Goal: Task Accomplishment & Management: Manage account settings

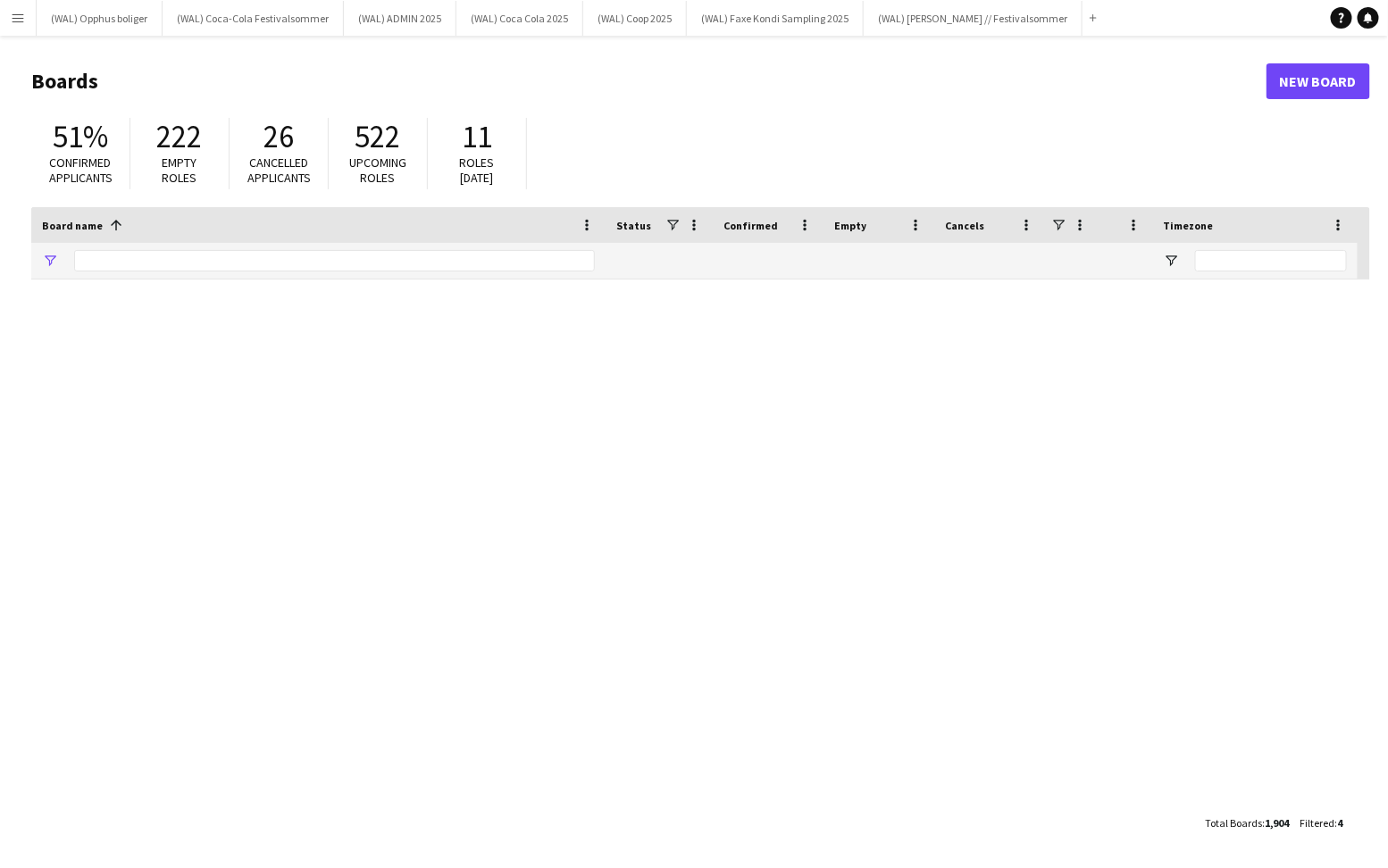
type input "*****"
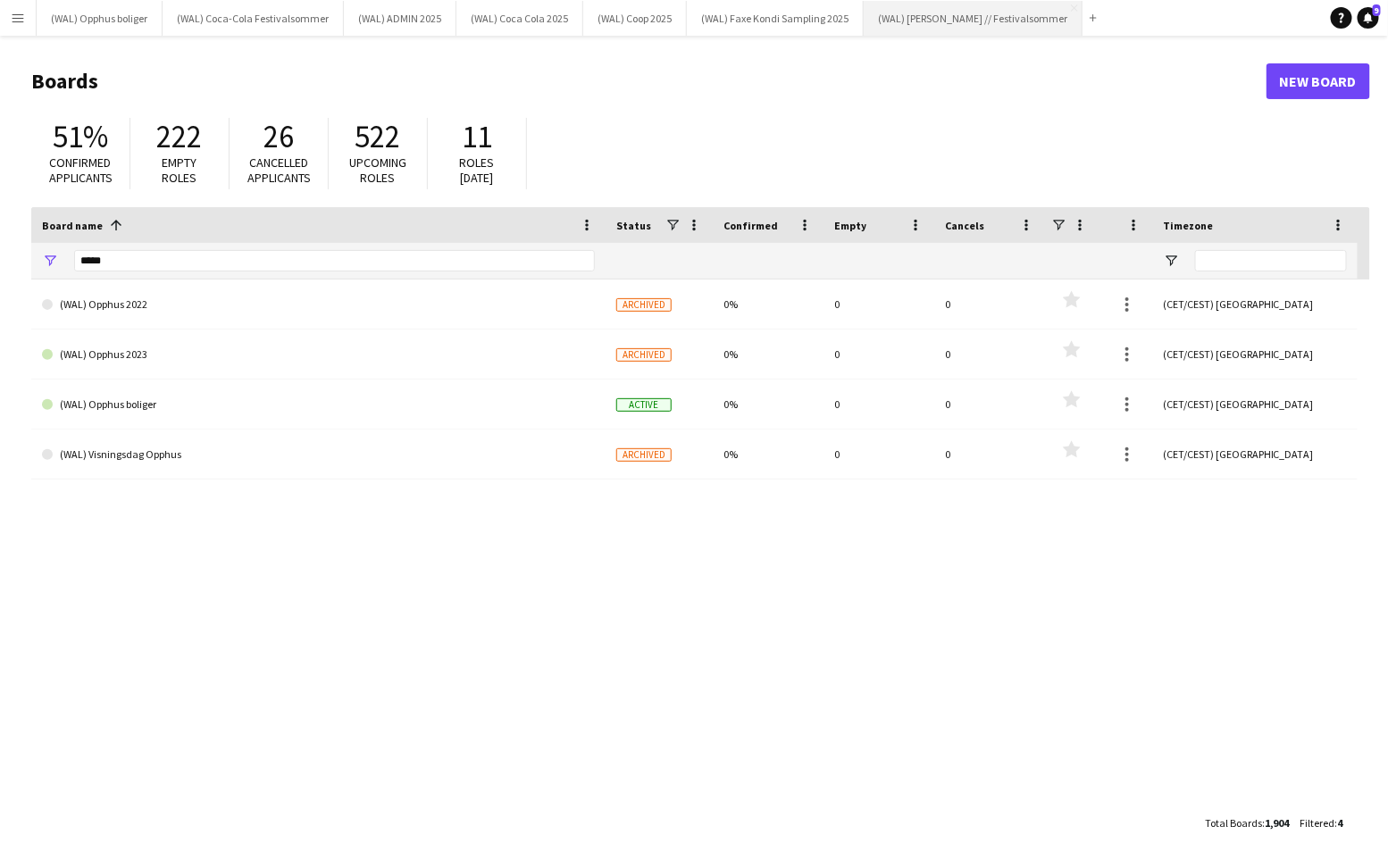
click at [935, 21] on button "(WAL) [PERSON_NAME] // Festivalsommer Close" at bounding box center [973, 18] width 218 height 35
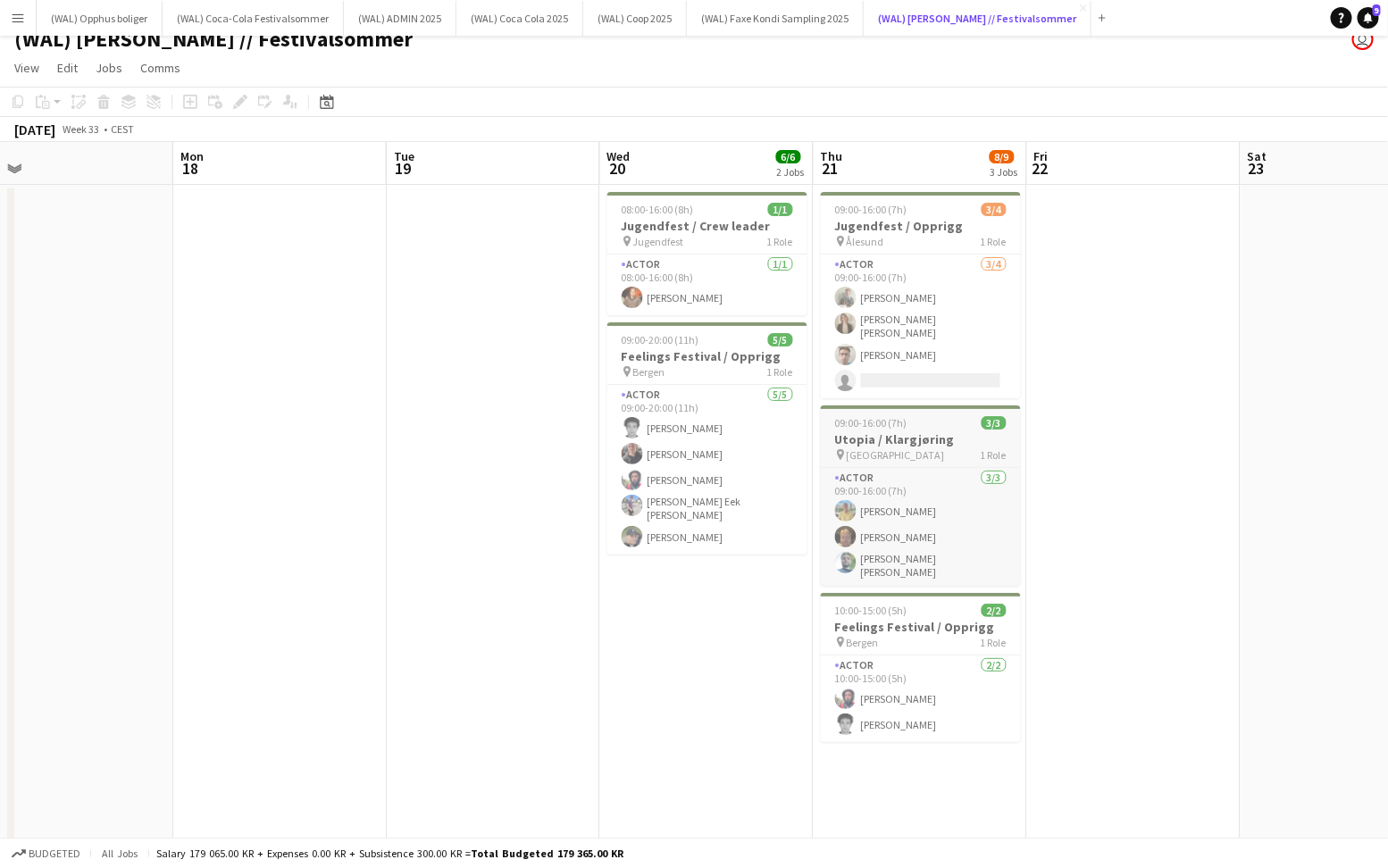
scroll to position [14, 0]
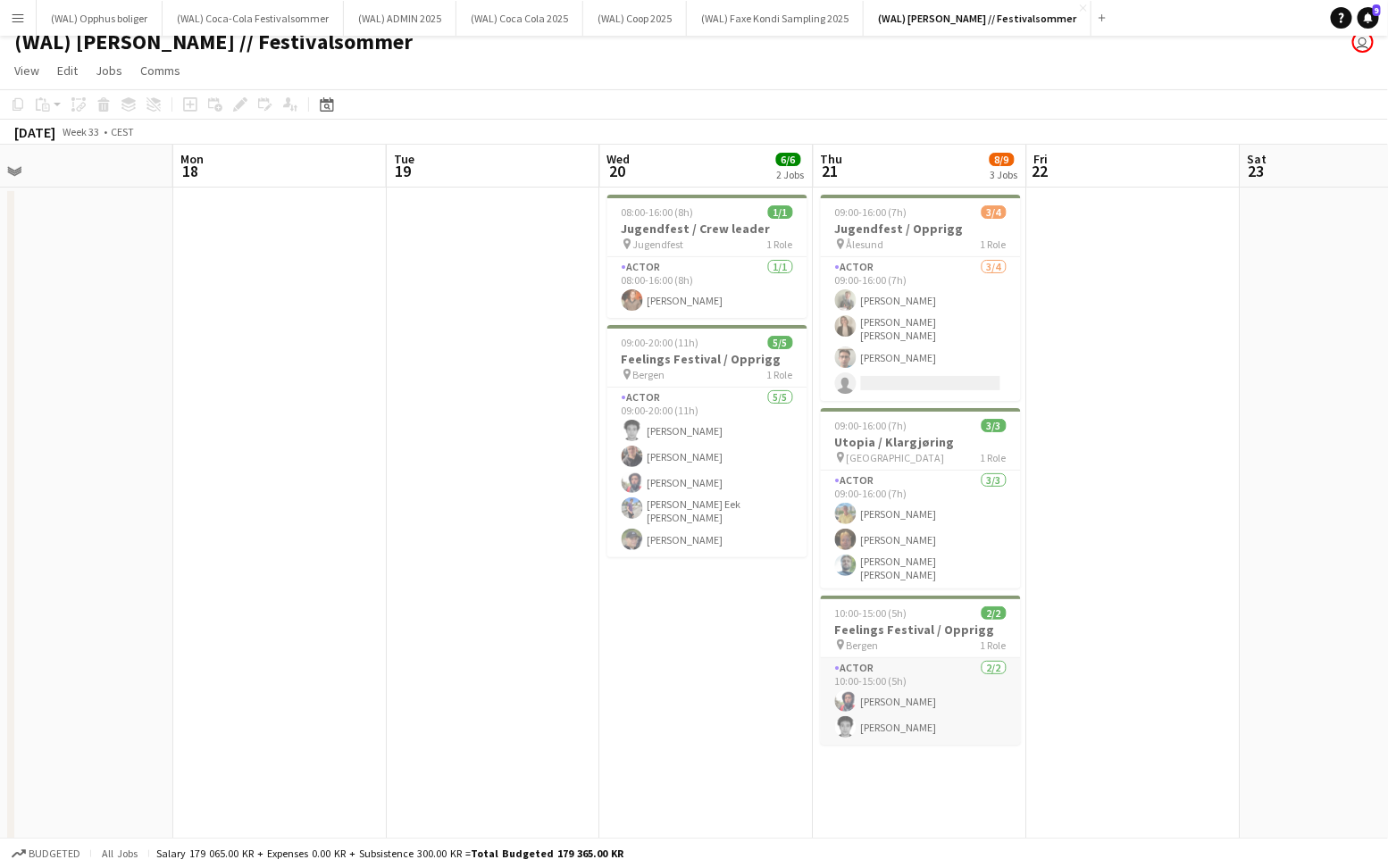
click at [874, 685] on app-card-role "Actor [DATE] 10:00-15:00 (5h) [PERSON_NAME] [PERSON_NAME]" at bounding box center [920, 702] width 200 height 87
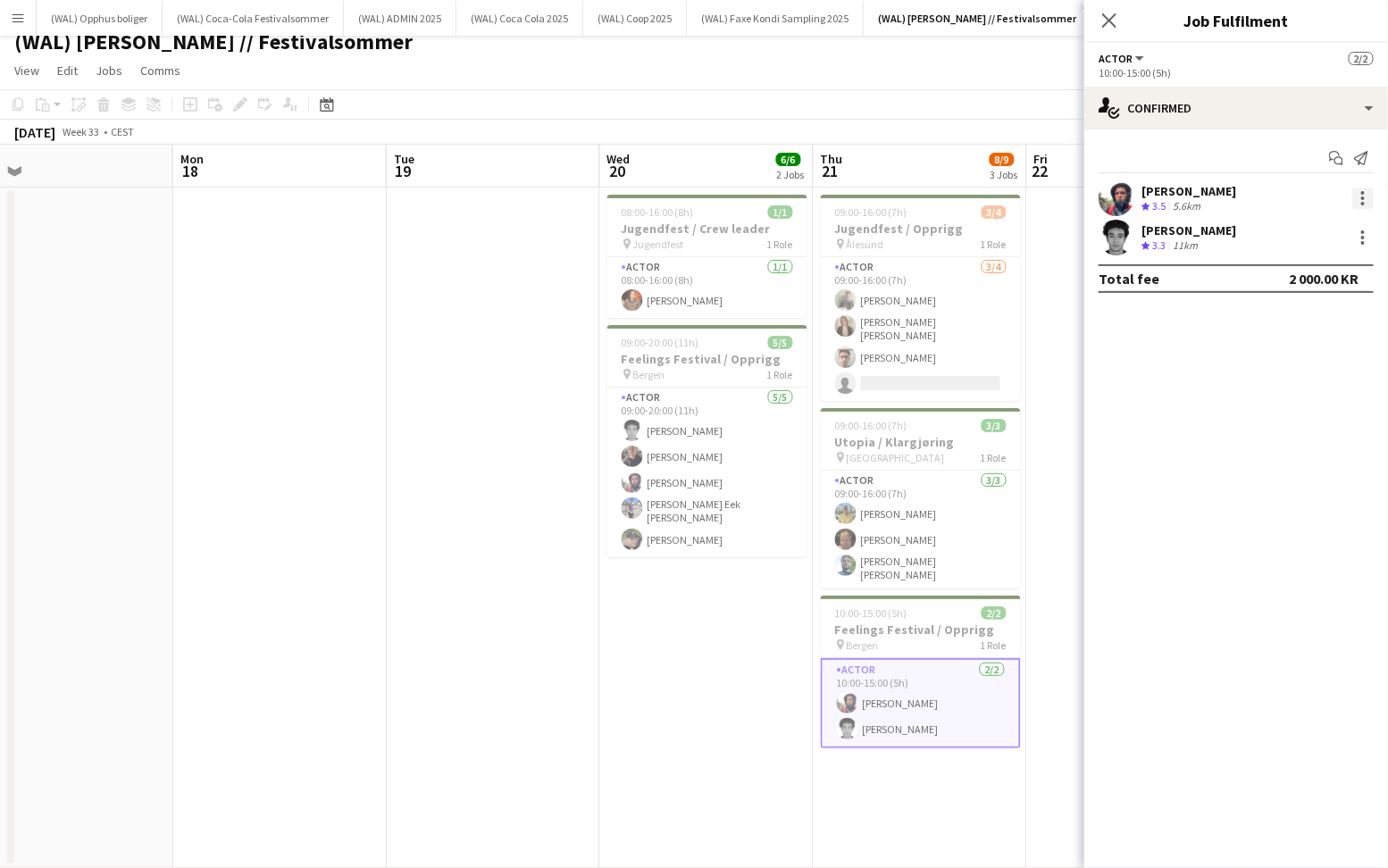
click at [1362, 206] on div at bounding box center [1363, 198] width 21 height 21
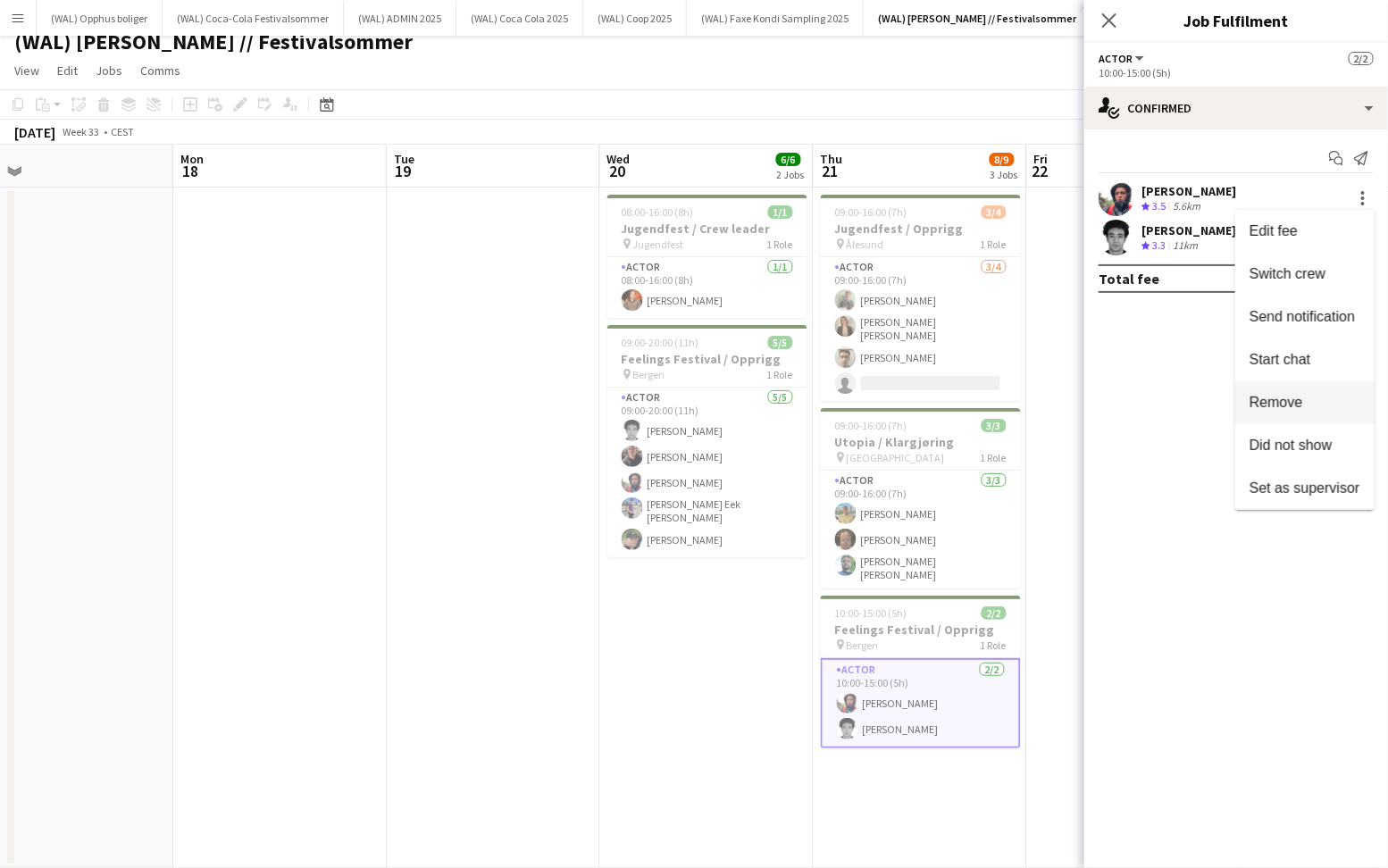
click at [1287, 409] on span "Remove" at bounding box center [1276, 402] width 53 height 15
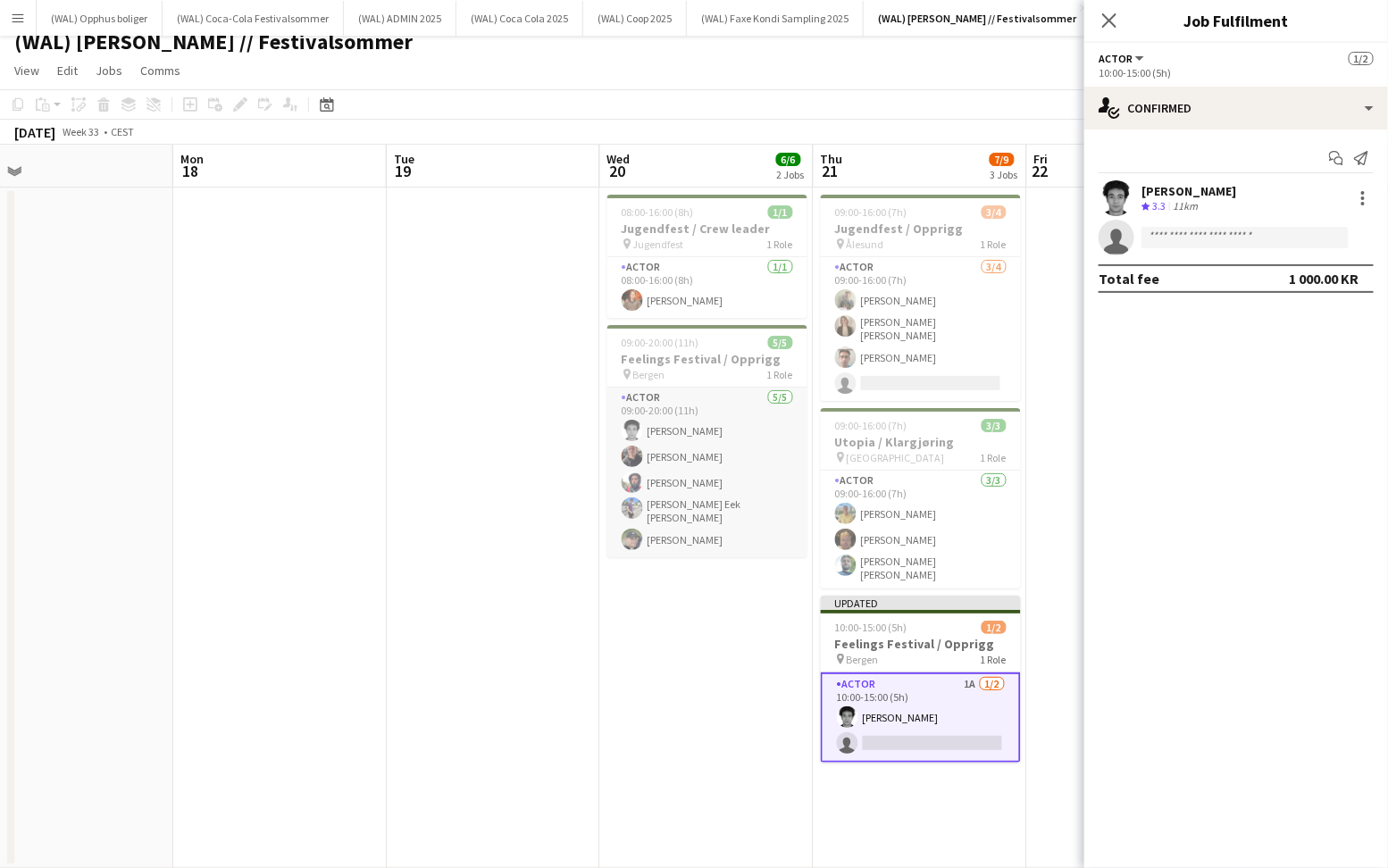
click at [709, 525] on app-card-role "Actor [DATE] 09:00-20:00 (11h) [PERSON_NAME] [PERSON_NAME] [PERSON_NAME] Eek [P…" at bounding box center [707, 473] width 200 height 170
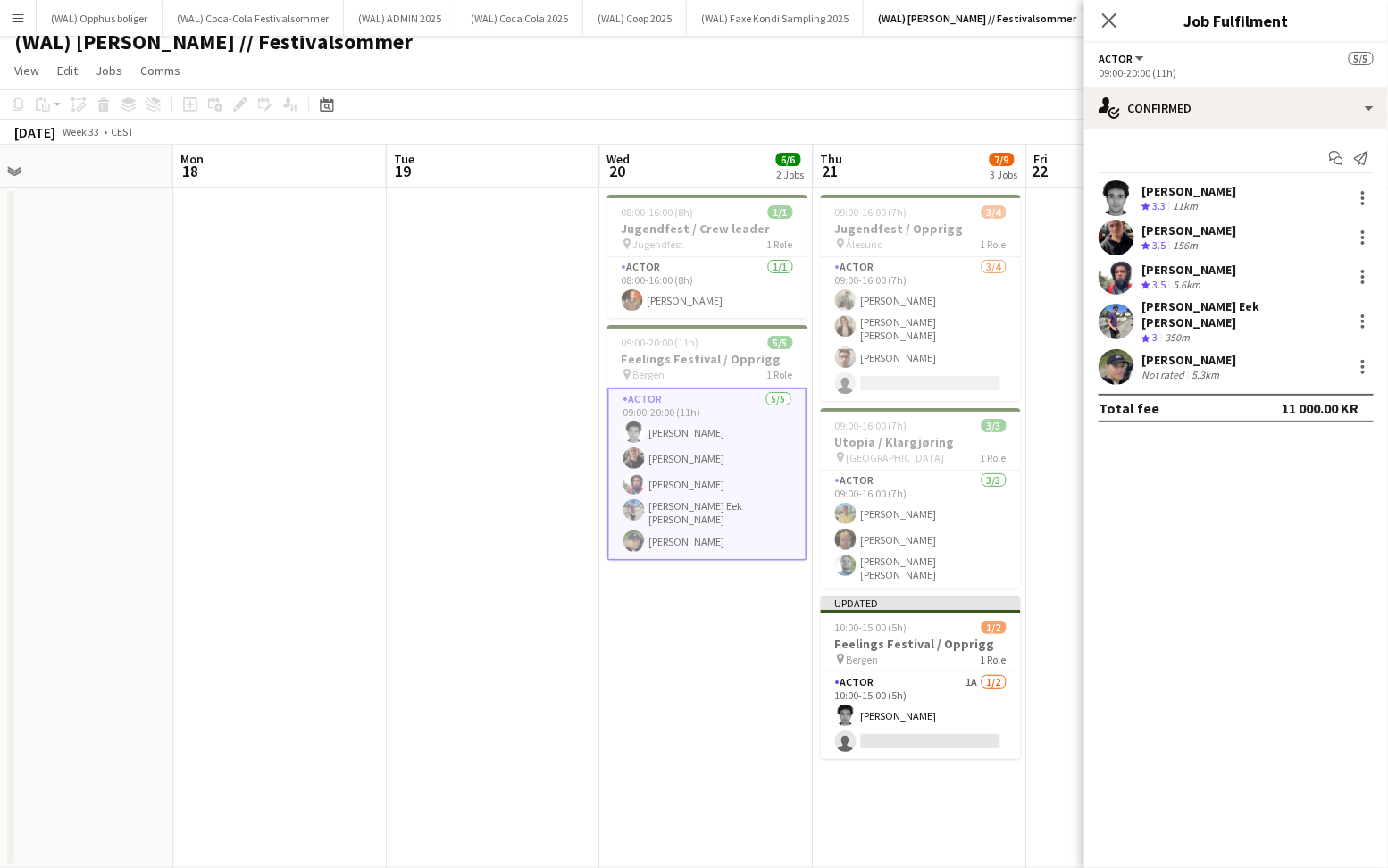
click at [1189, 311] on div "[PERSON_NAME] Eek [PERSON_NAME]" at bounding box center [1243, 314] width 204 height 32
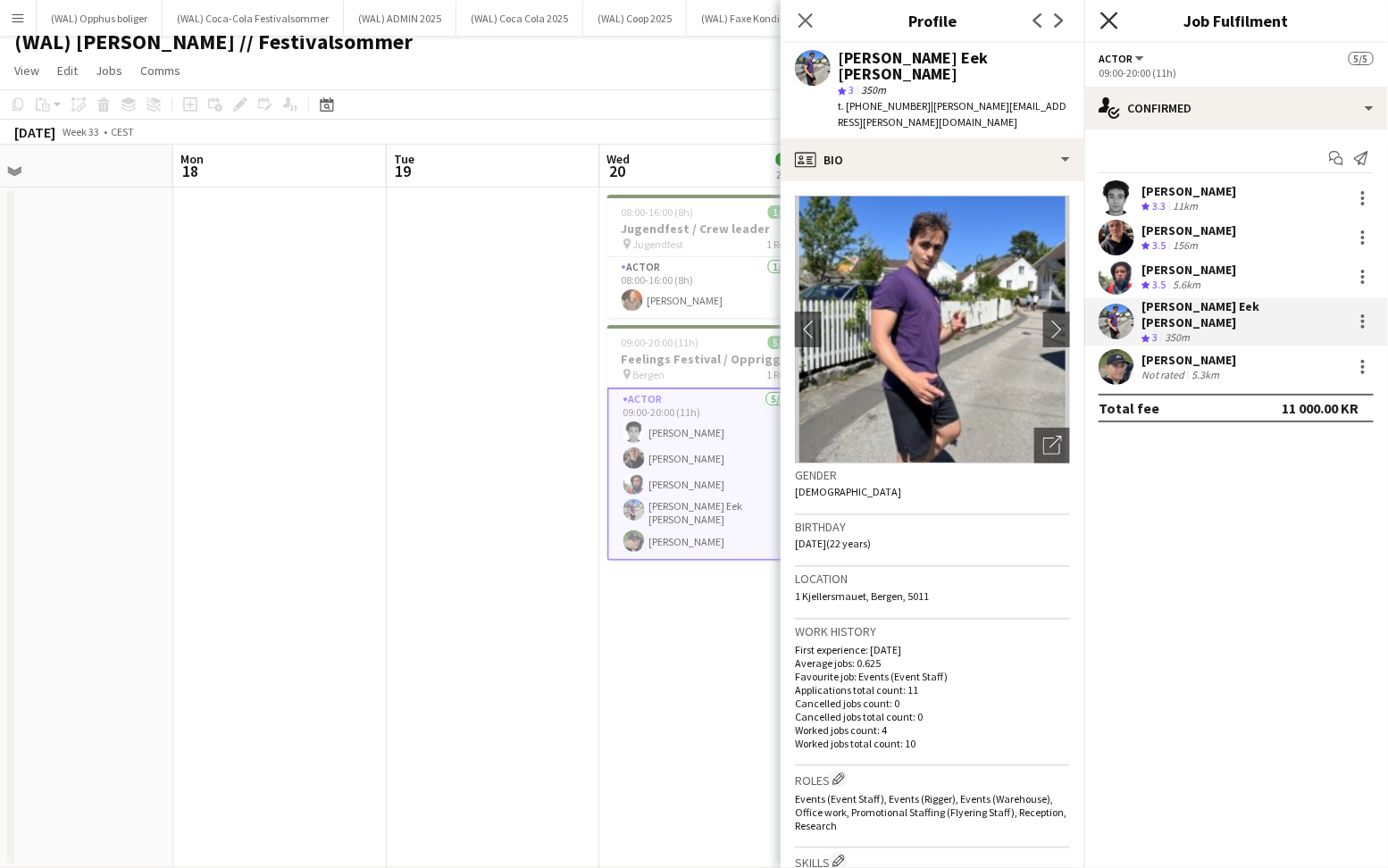
click at [1103, 17] on icon "Close pop-in" at bounding box center [1109, 20] width 17 height 17
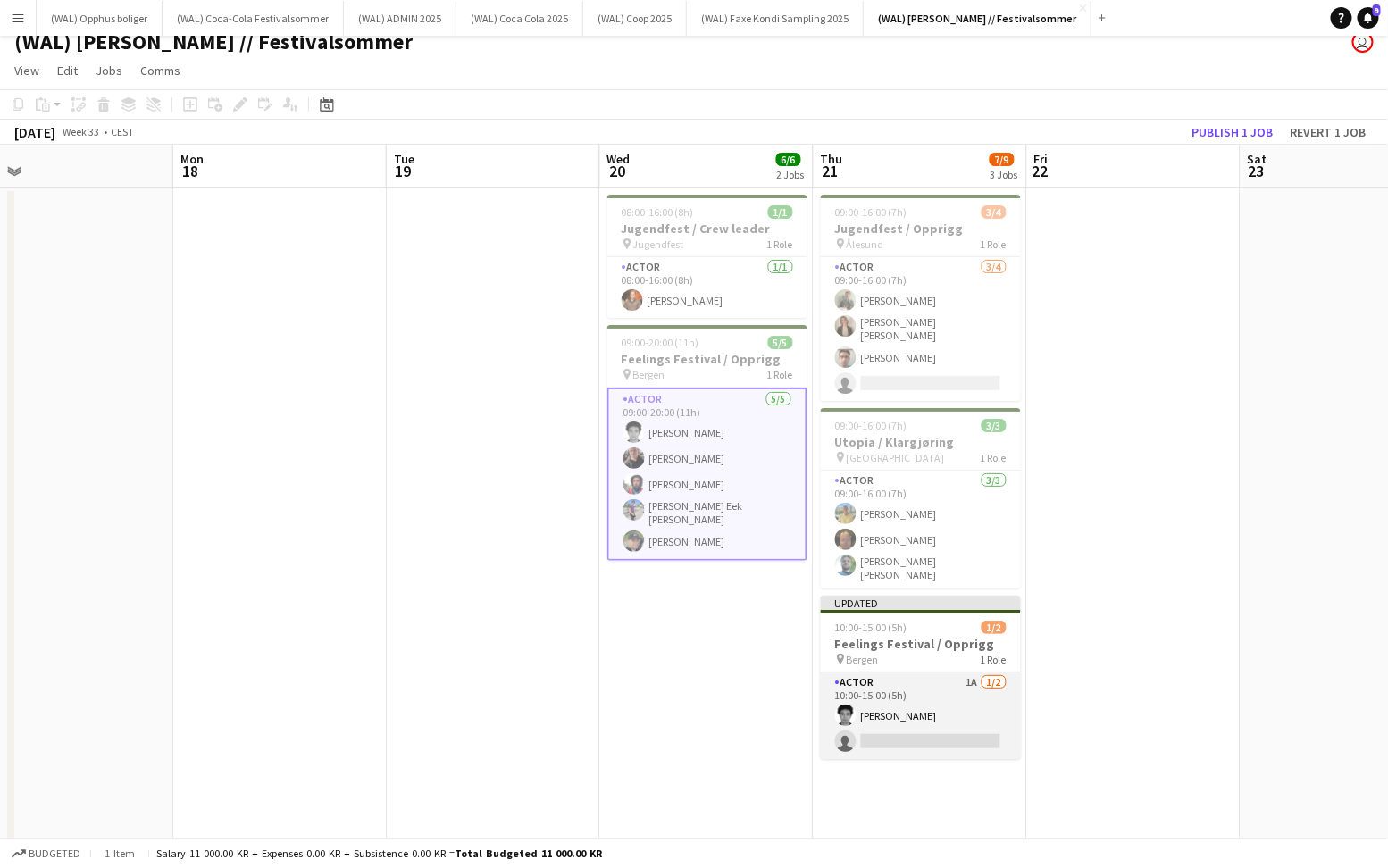
click at [880, 706] on app-card-role "Actor 1A [DATE] 10:00-15:00 (5h) [PERSON_NAME] single-neutral-actions" at bounding box center [920, 716] width 200 height 87
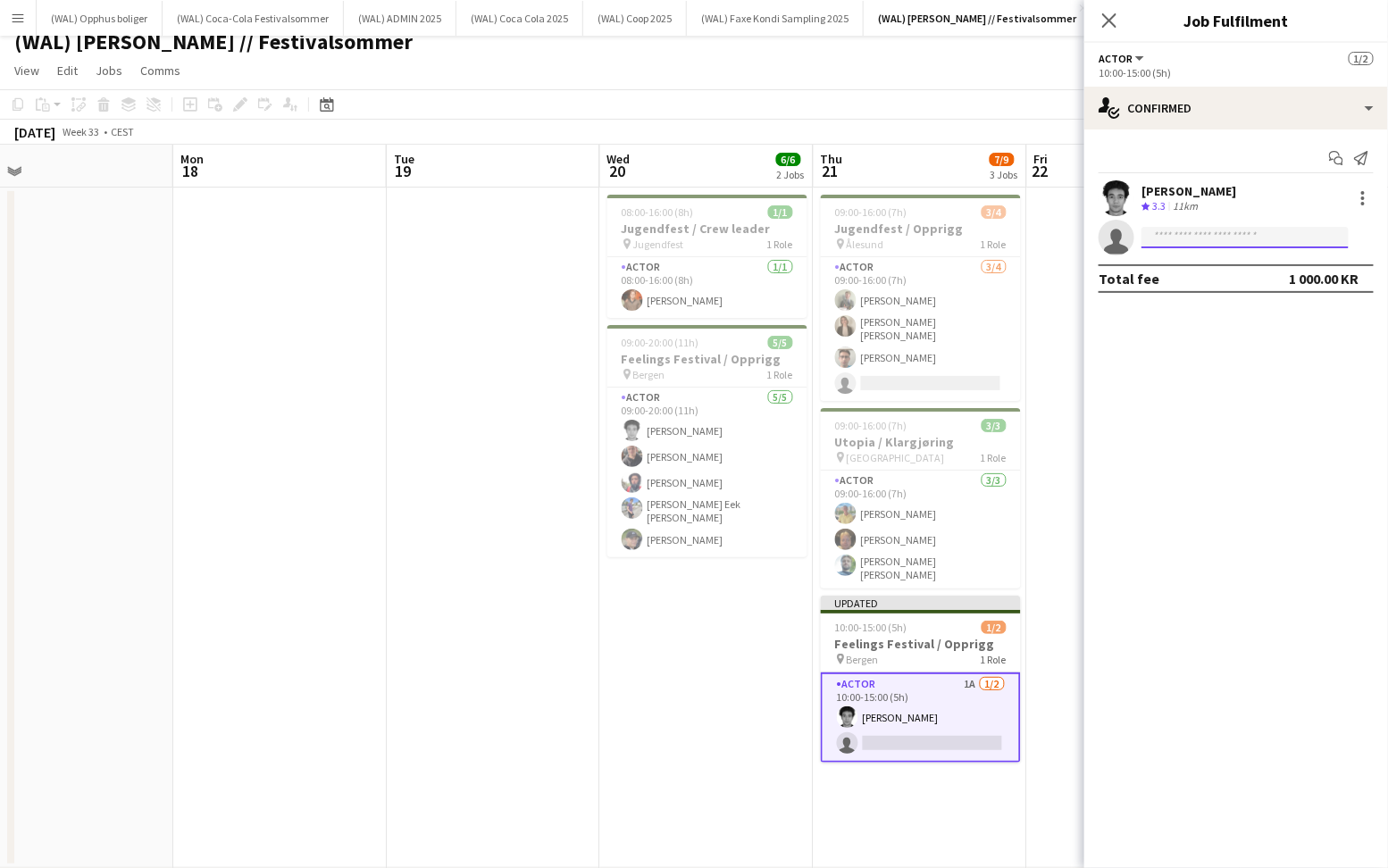
click at [1200, 236] on input at bounding box center [1245, 238] width 207 height 21
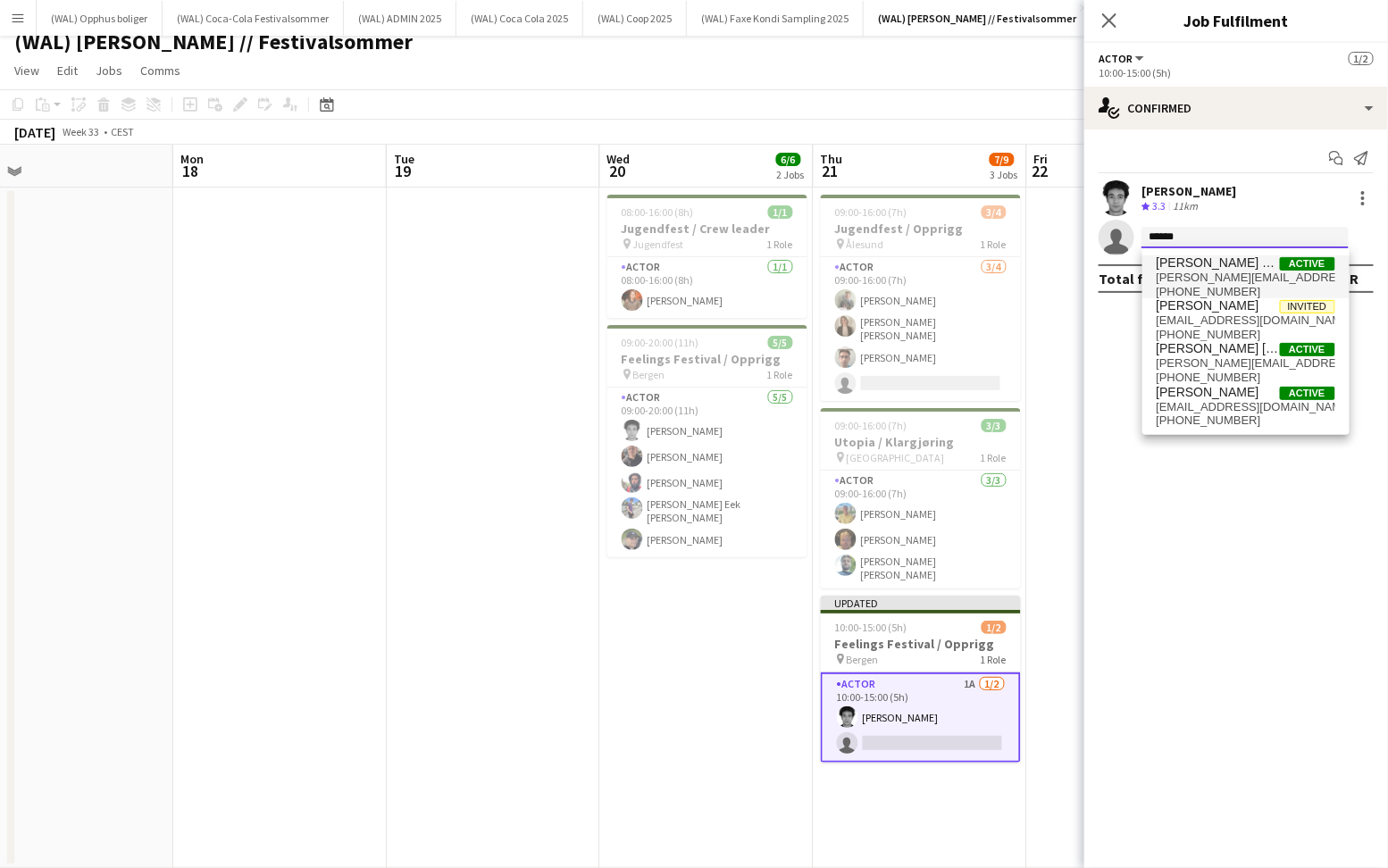
type input "******"
click at [1186, 280] on span "[PERSON_NAME][EMAIL_ADDRESS][PERSON_NAME][DOMAIN_NAME]" at bounding box center [1246, 277] width 179 height 14
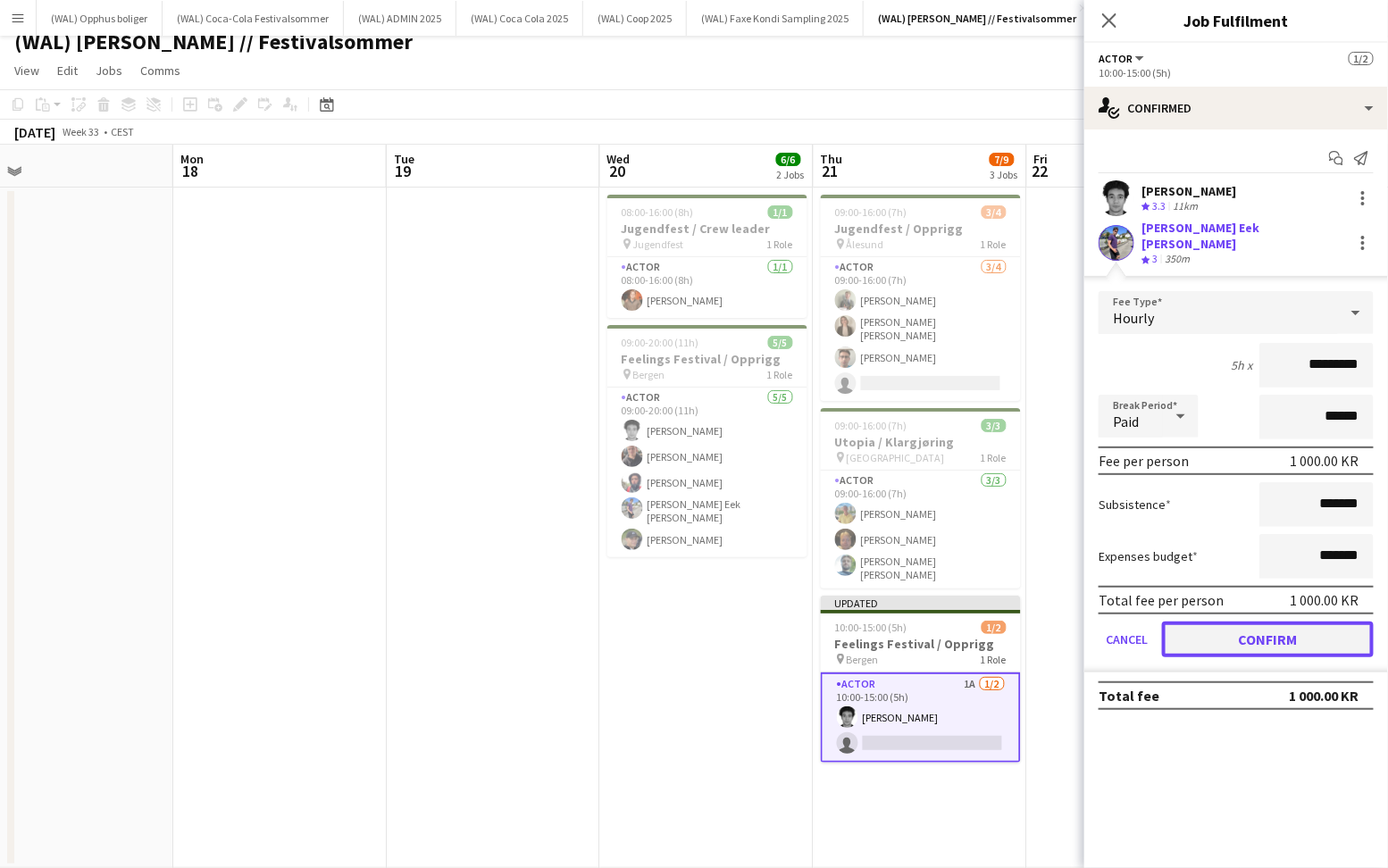
click at [1231, 622] on button "Confirm" at bounding box center [1267, 639] width 212 height 36
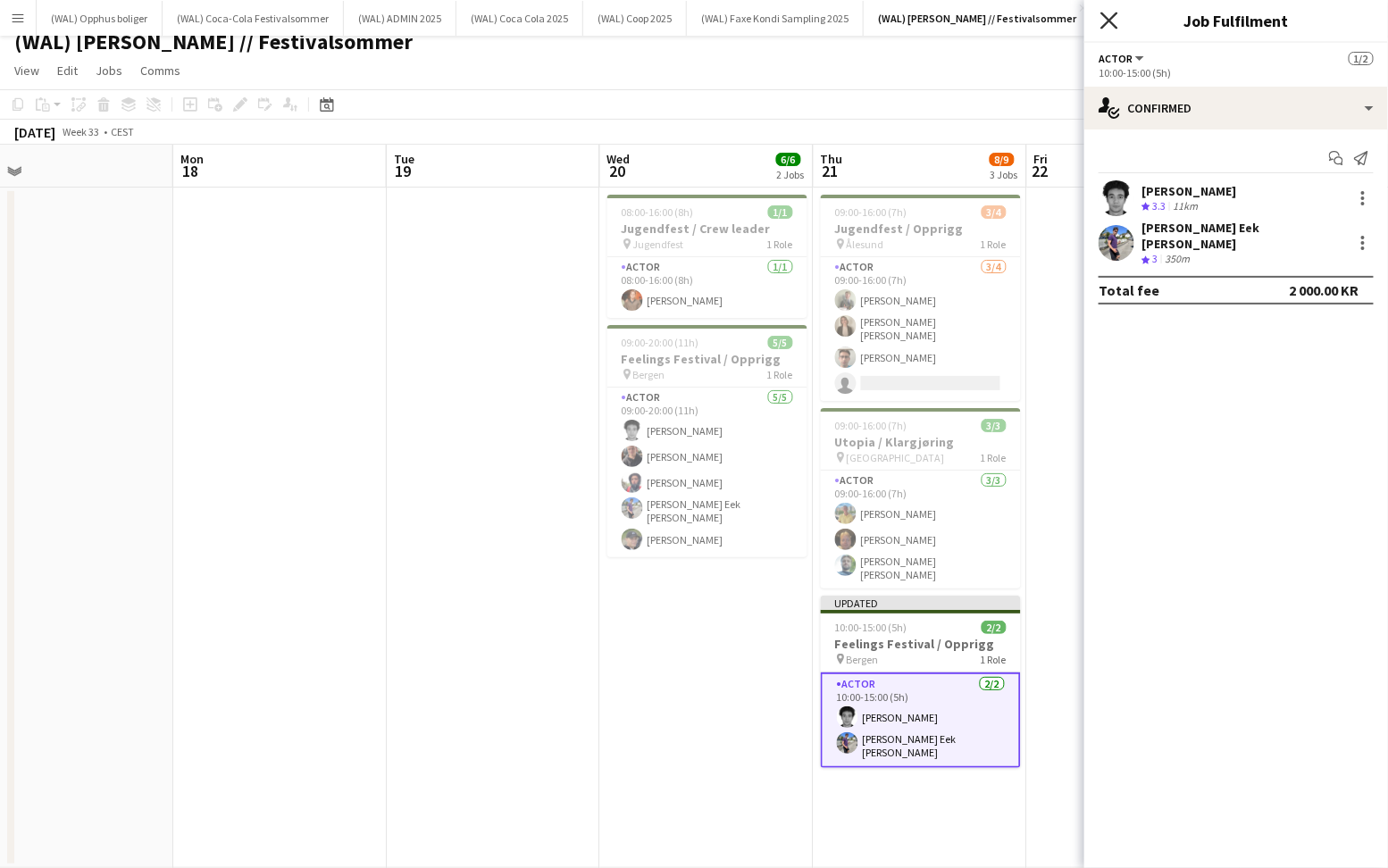
click at [1113, 20] on icon "Close pop-in" at bounding box center [1109, 20] width 17 height 17
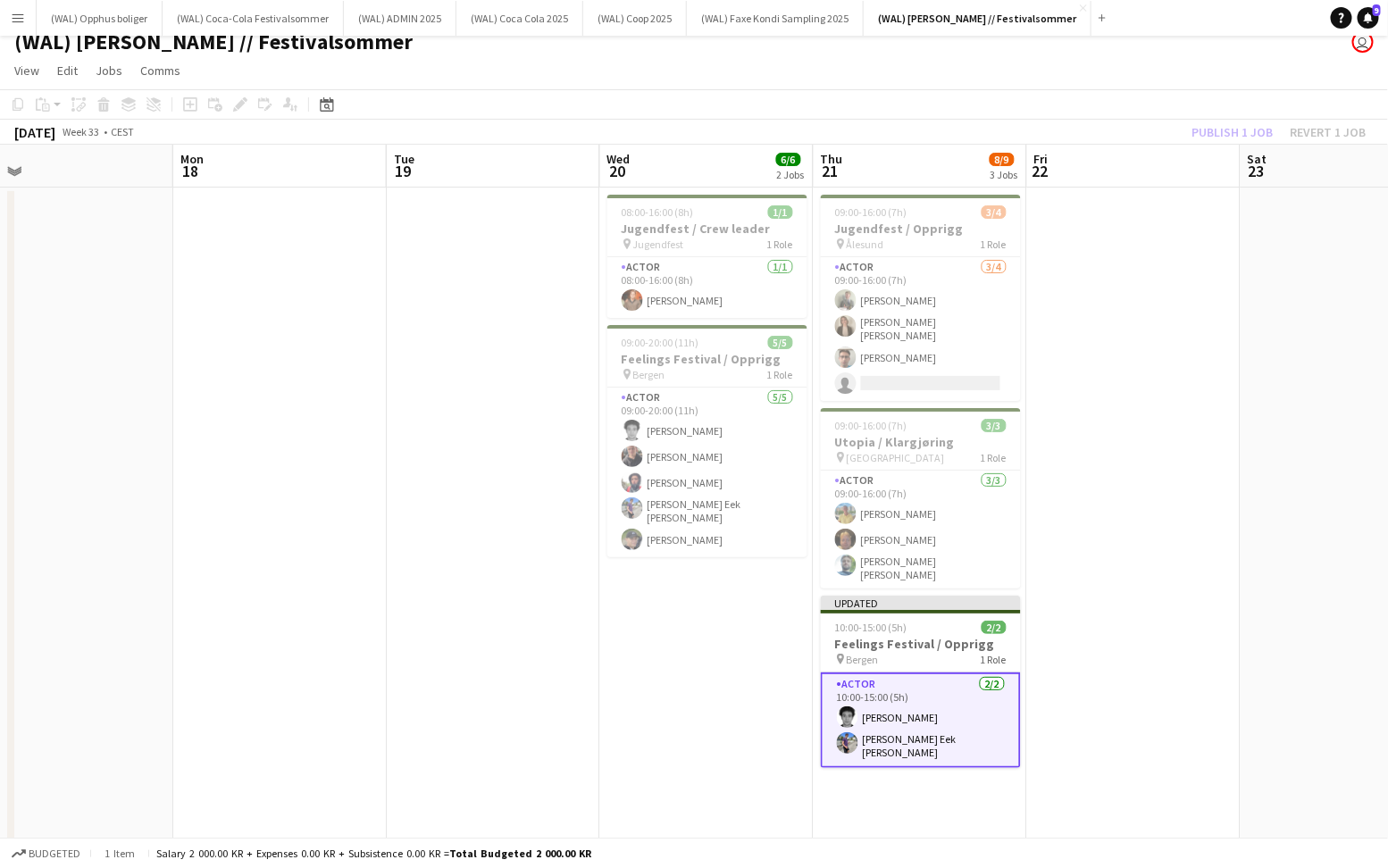
click at [1174, 363] on app-date-cell at bounding box center [1134, 528] width 214 height 680
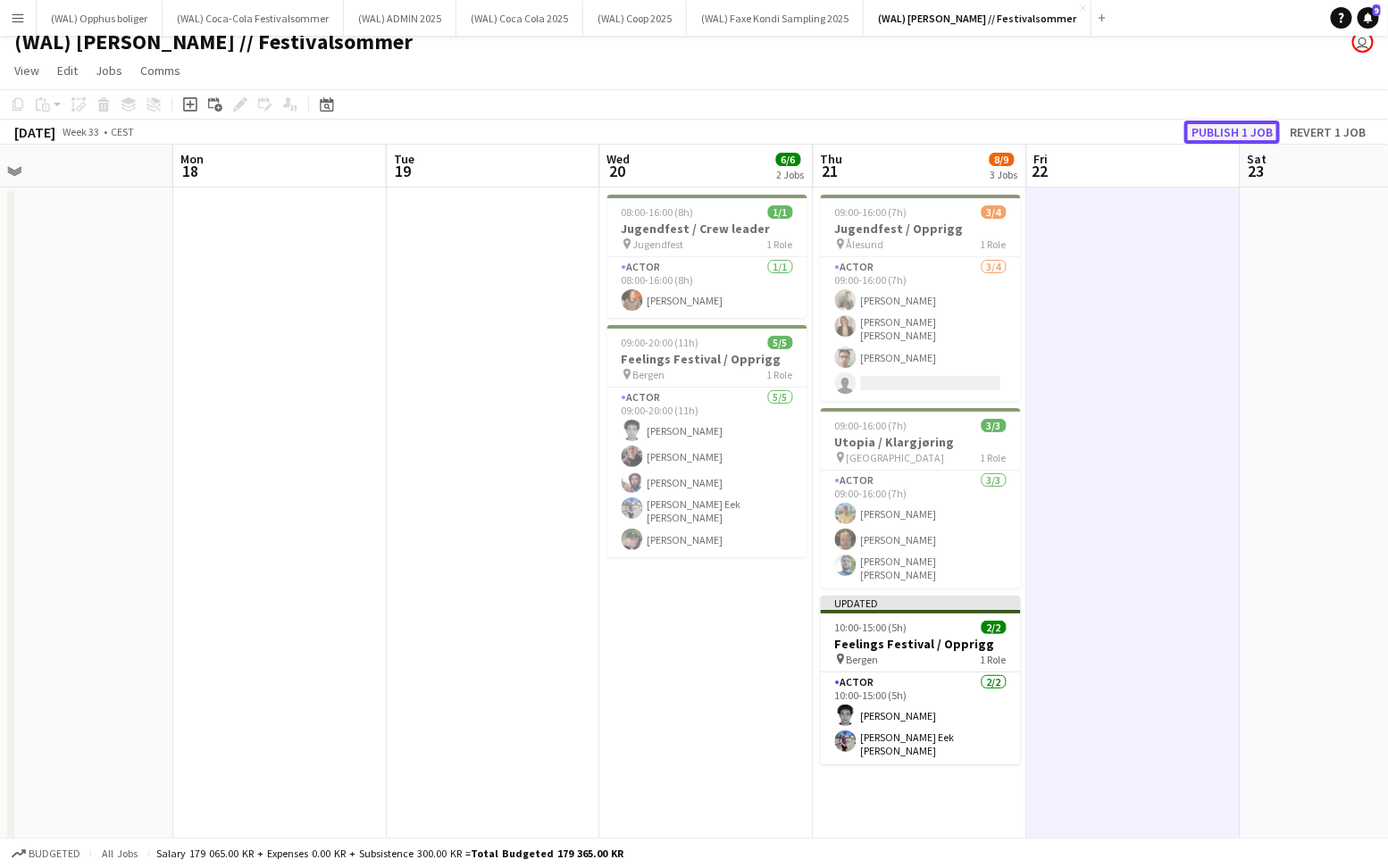
click at [1214, 128] on button "Publish 1 job" at bounding box center [1231, 132] width 96 height 23
